Goal: Complete application form

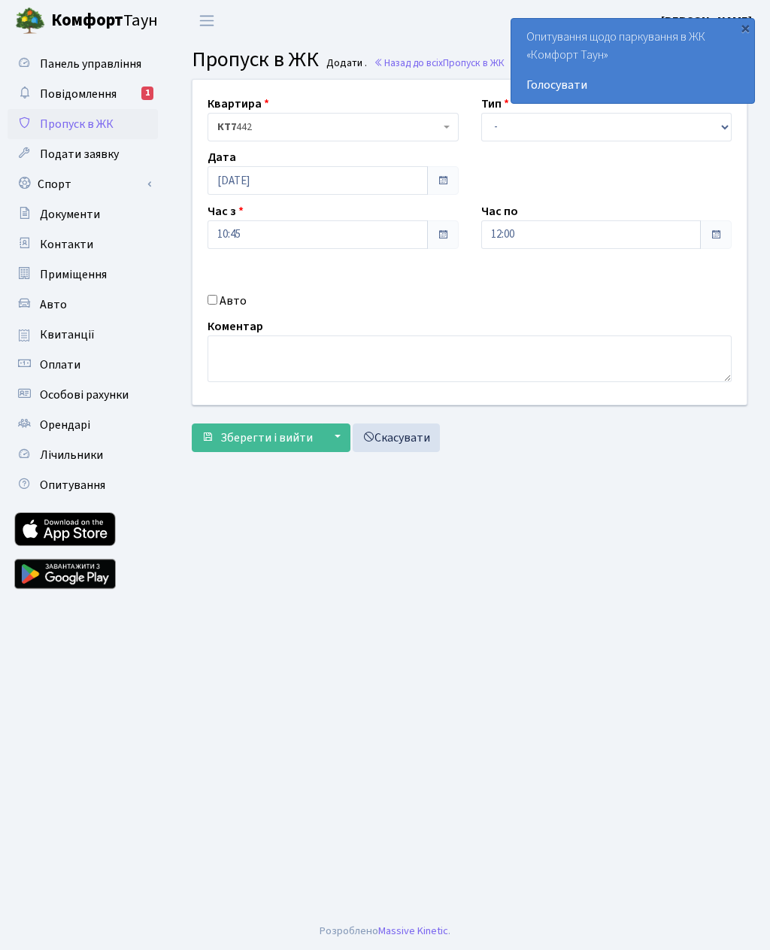
click at [210, 310] on div "Квартира <b>КТ7</b>&nbsp;&nbsp;&nbsp;442 КТ7 442 Тип - Доставка Таксі Гості Сер…" at bounding box center [469, 242] width 577 height 325
click at [214, 301] on input "Авто" at bounding box center [213, 300] width 10 height 10
checkbox input "true"
click at [551, 284] on input "text" at bounding box center [606, 288] width 251 height 29
paste input "AA7504KT"
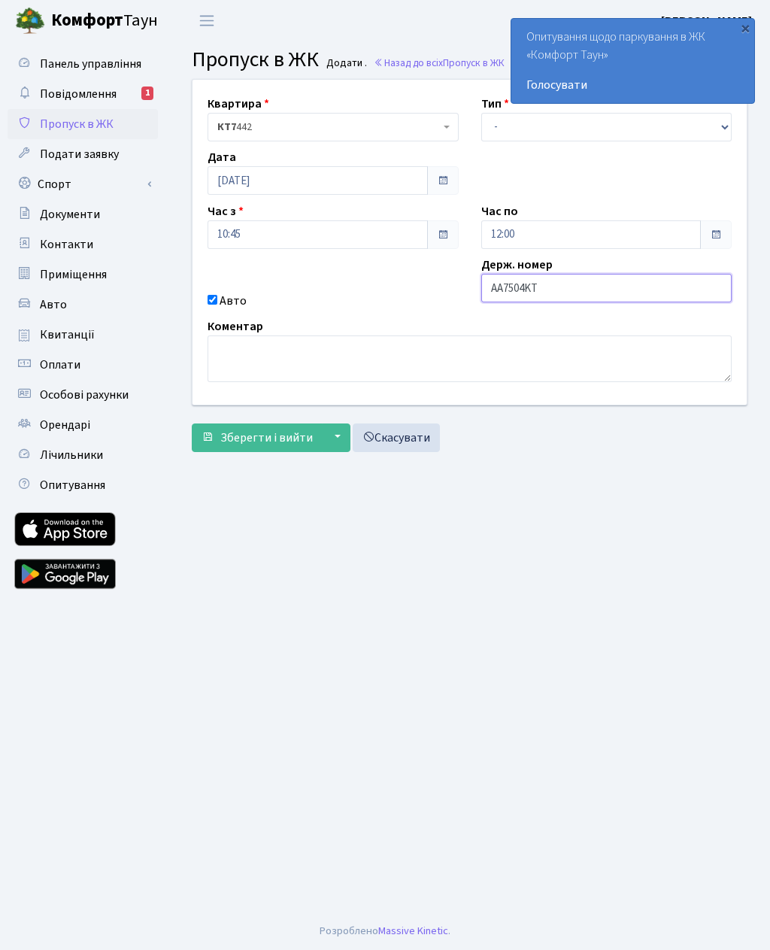
type input "AA7504KT"
click at [487, 117] on select "- Доставка Таксі Гості Сервіс" at bounding box center [606, 127] width 251 height 29
select select "3"
click at [482, 243] on input "12:00" at bounding box center [591, 234] width 220 height 29
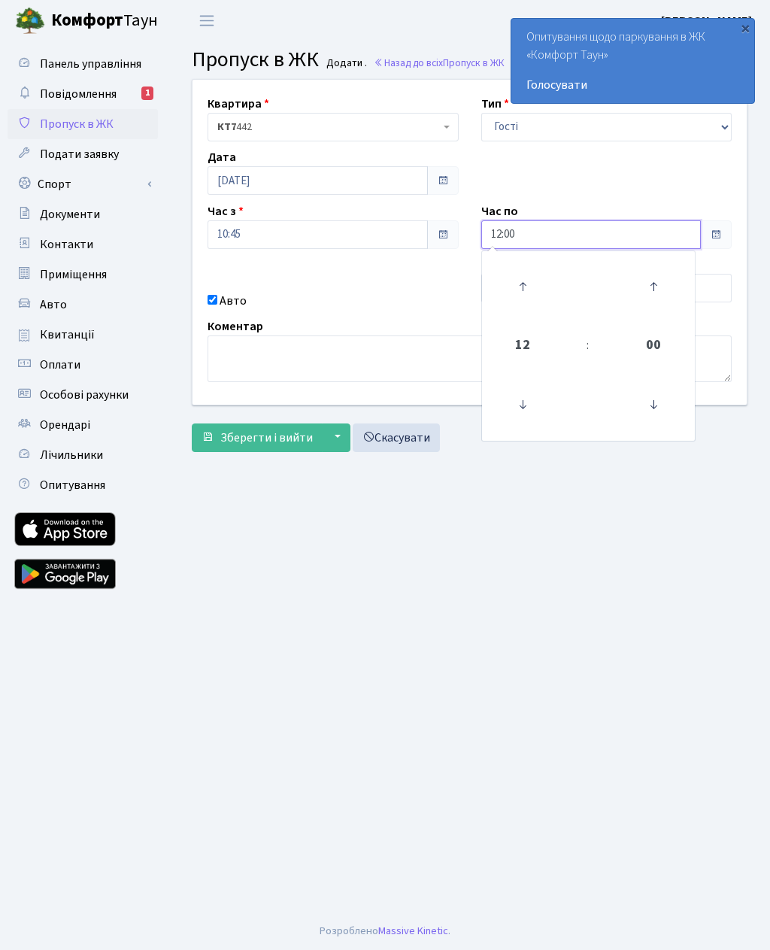
click at [502, 285] on icon at bounding box center [522, 286] width 41 height 41
click at [506, 284] on icon at bounding box center [522, 286] width 41 height 41
click at [510, 291] on icon at bounding box center [522, 286] width 41 height 41
click at [506, 297] on icon at bounding box center [522, 286] width 41 height 41
click at [501, 293] on link at bounding box center [522, 286] width 44 height 54
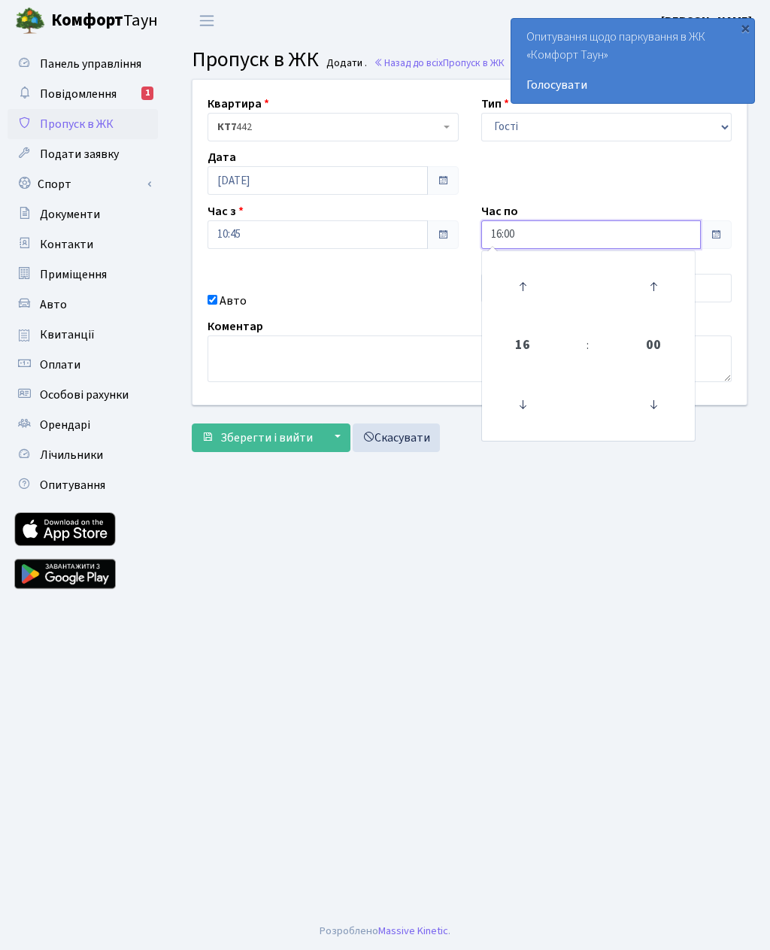
type input "17:00"
click at [490, 290] on td at bounding box center [523, 286] width 76 height 65
click at [273, 447] on button "Зберегти і вийти" at bounding box center [257, 437] width 131 height 29
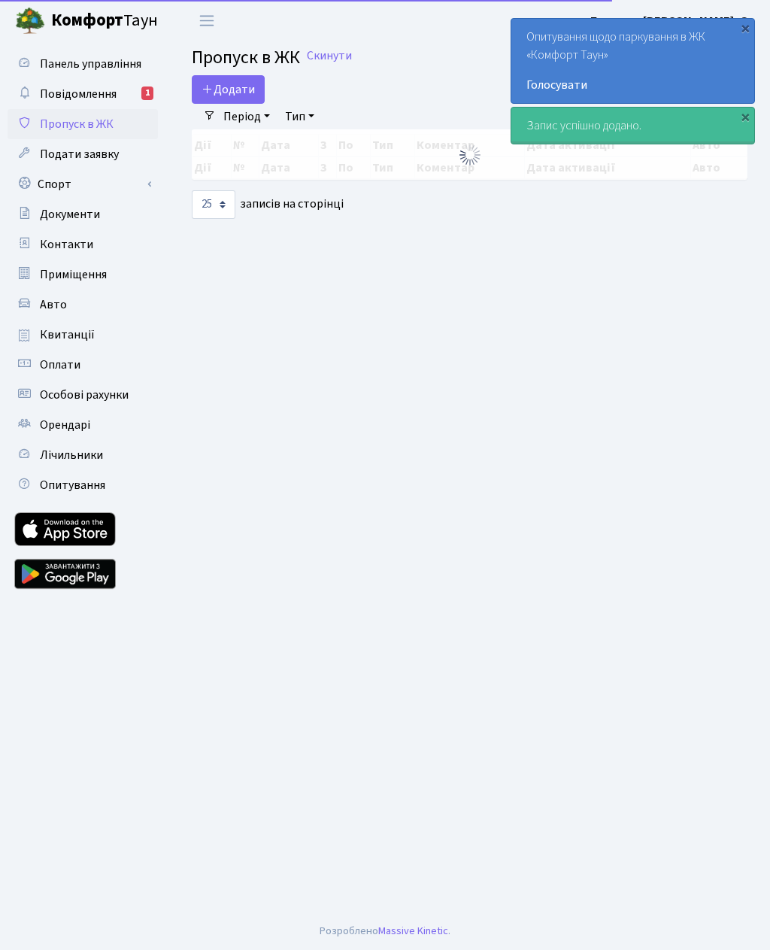
select select "25"
